Goal: Complete application form

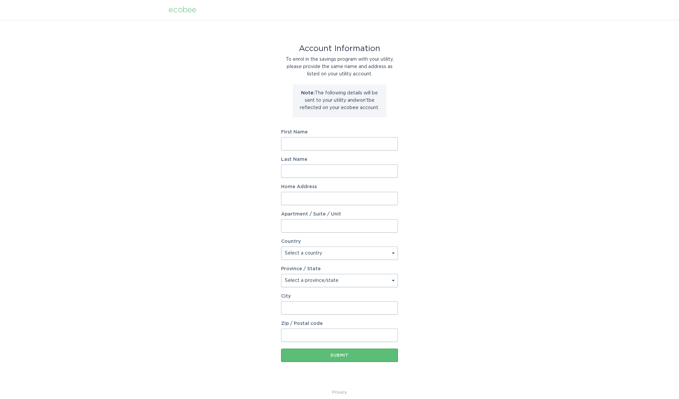
type input "[PERSON_NAME]"
type input "[GEOGRAPHIC_DATA] - [US_STATE][GEOGRAPHIC_DATA]."
select select "US"
type input "Lakewood"
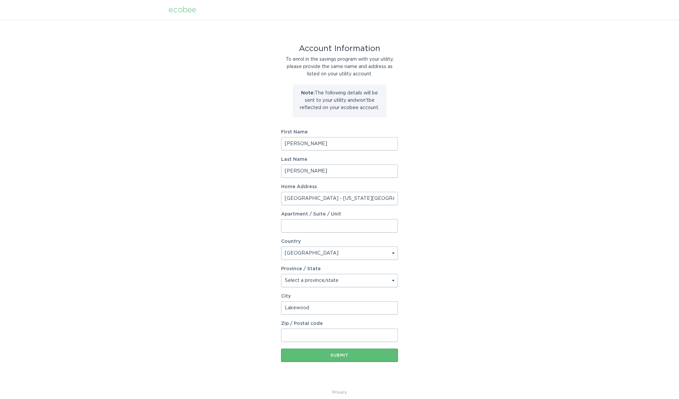
type input "80232"
drag, startPoint x: 335, startPoint y: 187, endPoint x: 330, endPoint y: 190, distance: 5.7
click at [330, 190] on div "Home Address [GEOGRAPHIC_DATA][US_STATE]." at bounding box center [339, 194] width 117 height 21
drag, startPoint x: 347, startPoint y: 195, endPoint x: 357, endPoint y: 204, distance: 13.4
click at [357, 204] on input "[GEOGRAPHIC_DATA] - [US_STATE][GEOGRAPHIC_DATA]." at bounding box center [339, 198] width 117 height 13
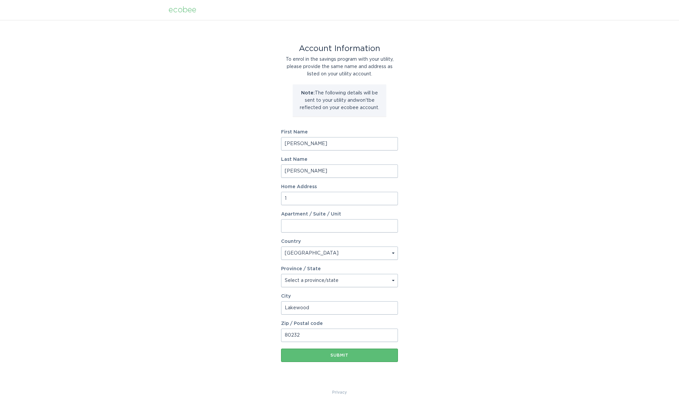
type input "10"
drag, startPoint x: 358, startPoint y: 199, endPoint x: 334, endPoint y: 199, distance: 24.4
click at [334, 199] on input "[STREET_ADDRESS][US_STATE] Apt 101" at bounding box center [339, 198] width 117 height 13
type input "[STREET_ADDRESS][US_STATE]"
type input "Apt 101"
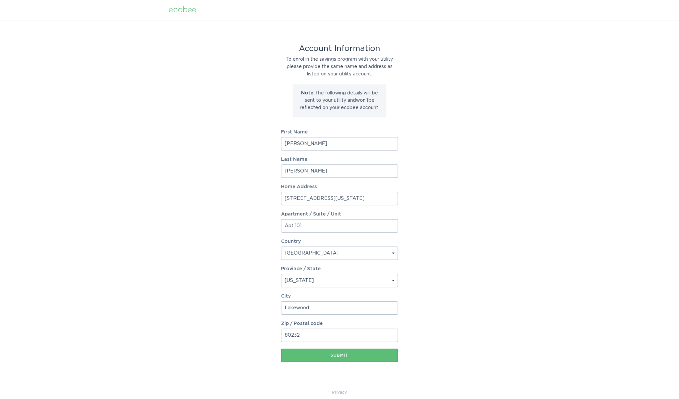
select select "CO"
click at [316, 352] on button "Submit" at bounding box center [339, 355] width 117 height 13
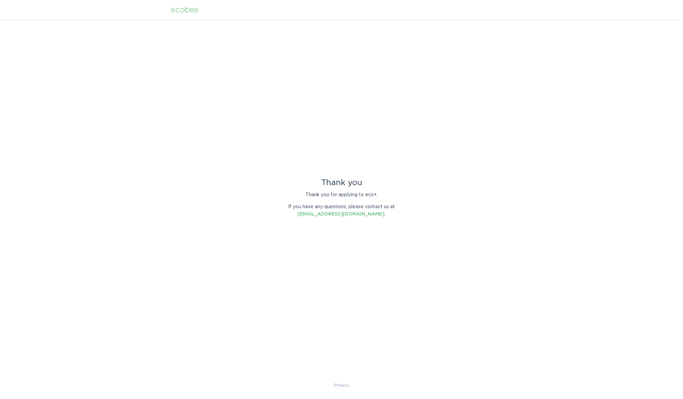
click at [185, 10] on div "ecobee" at bounding box center [185, 9] width 28 height 7
